Goal: Transaction & Acquisition: Purchase product/service

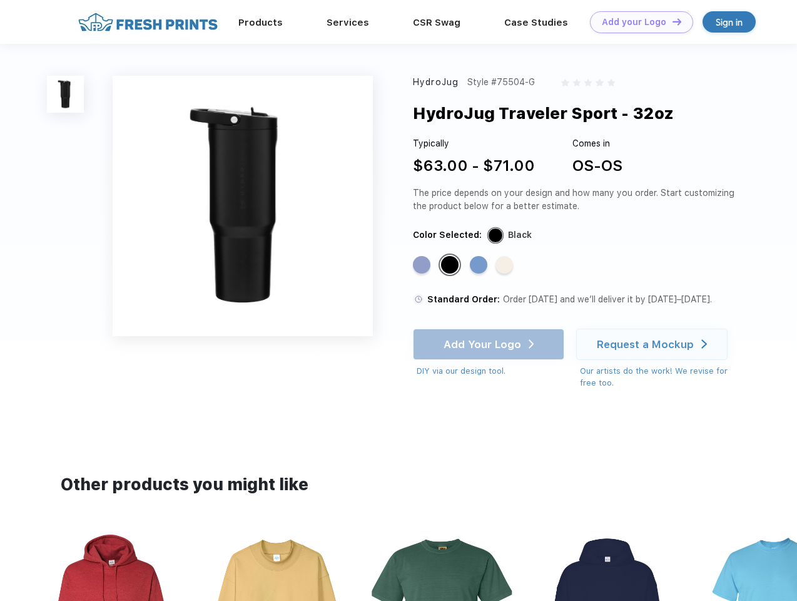
click at [637, 22] on link "Add your Logo Design Tool" at bounding box center [641, 22] width 103 height 22
click at [0, 0] on div "Design Tool" at bounding box center [0, 0] width 0 height 0
click at [672, 21] on link "Add your Logo Design Tool" at bounding box center [641, 22] width 103 height 22
click at [66, 94] on img at bounding box center [65, 94] width 37 height 37
click at [423, 265] on div "Standard Color" at bounding box center [422, 265] width 18 height 18
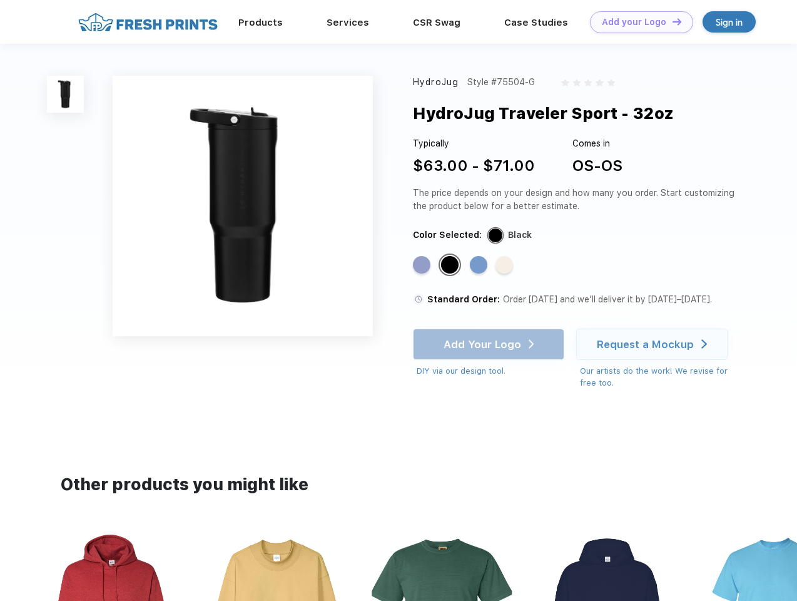
click at [451, 265] on div "Standard Color" at bounding box center [450, 265] width 18 height 18
click at [480, 265] on div "Standard Color" at bounding box center [479, 265] width 18 height 18
click at [506, 265] on div "Standard Color" at bounding box center [505, 265] width 18 height 18
click at [490, 344] on div "Add Your Logo DIY via our design tool. Ah shoot! This product isn't up in our d…" at bounding box center [488, 353] width 151 height 49
click at [654, 344] on div "Request a Mockup" at bounding box center [645, 344] width 97 height 13
